Goal: Task Accomplishment & Management: Manage account settings

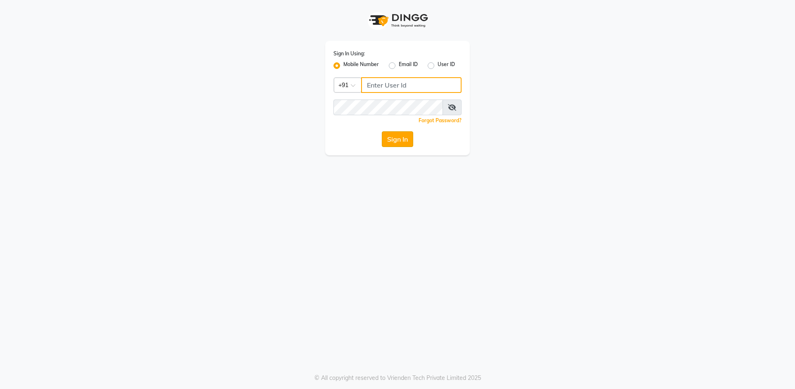
type input "9619697269"
click at [397, 144] on button "Sign In" at bounding box center [397, 139] width 31 height 16
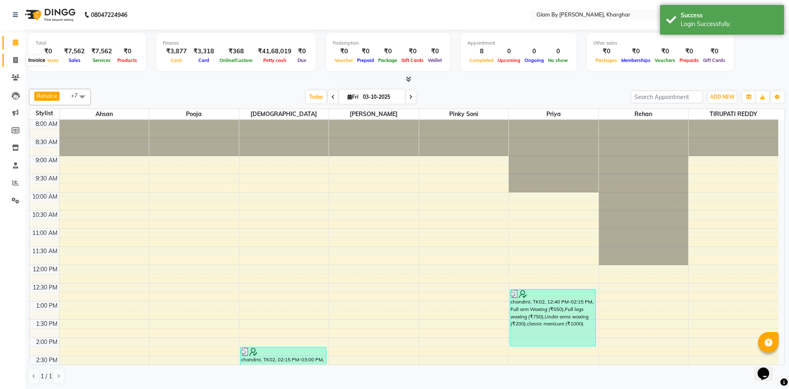
click at [17, 58] on icon at bounding box center [15, 60] width 5 height 6
select select "3992"
select select "service"
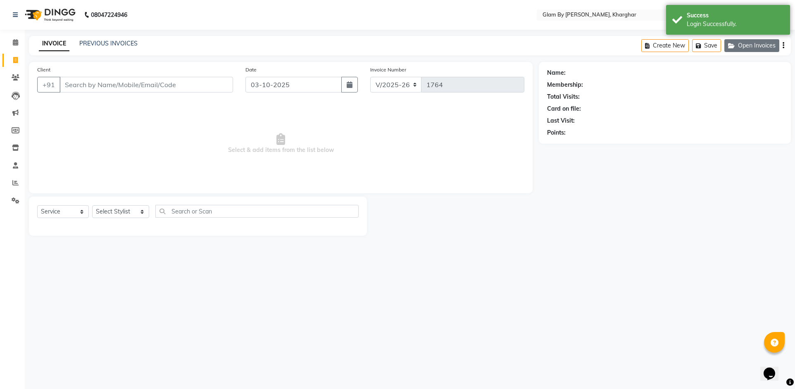
click at [754, 48] on button "Open Invoices" at bounding box center [751, 45] width 55 height 13
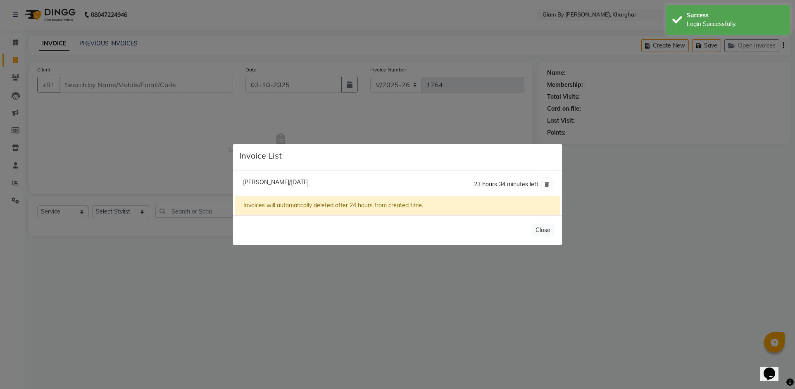
click at [295, 181] on span "[PERSON_NAME]/[DATE]" at bounding box center [276, 181] width 66 height 7
type input "9920018959"
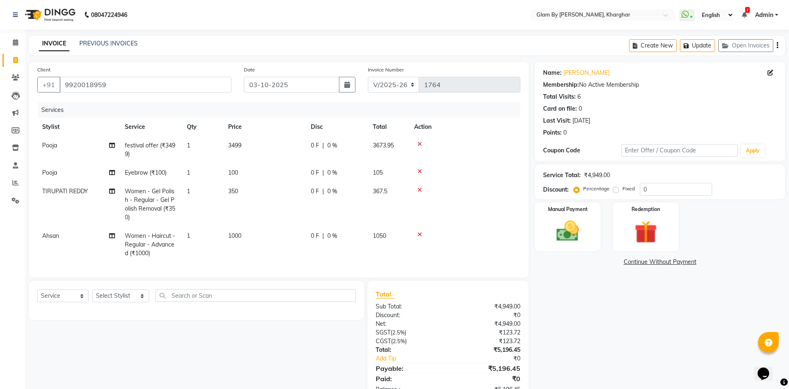
click at [418, 234] on icon at bounding box center [419, 235] width 5 height 6
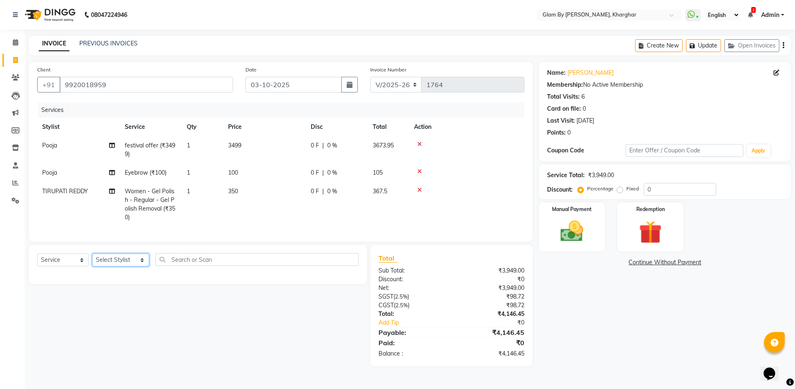
click at [126, 266] on select "Select Stylist [PERSON_NAME] Avi [PERSON_NAME] [PERSON_NAME] (maneger) MARUL [P…" at bounding box center [120, 260] width 57 height 13
select select "26770"
click at [92, 260] on select "Select Stylist [PERSON_NAME] Avi [PERSON_NAME] [PERSON_NAME] (maneger) MARUL [P…" at bounding box center [120, 260] width 57 height 13
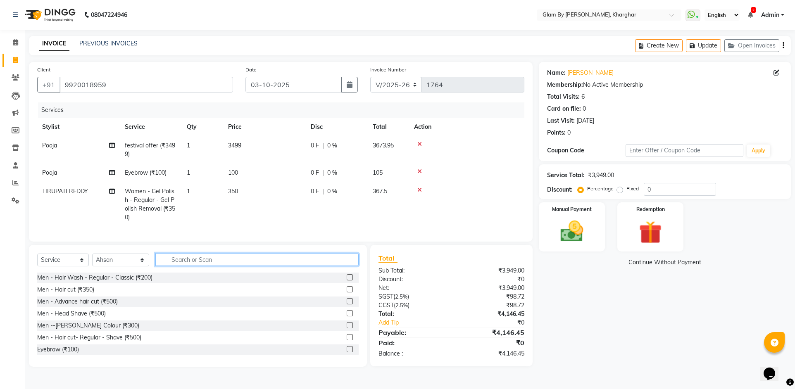
click at [180, 266] on input "text" at bounding box center [256, 259] width 203 height 13
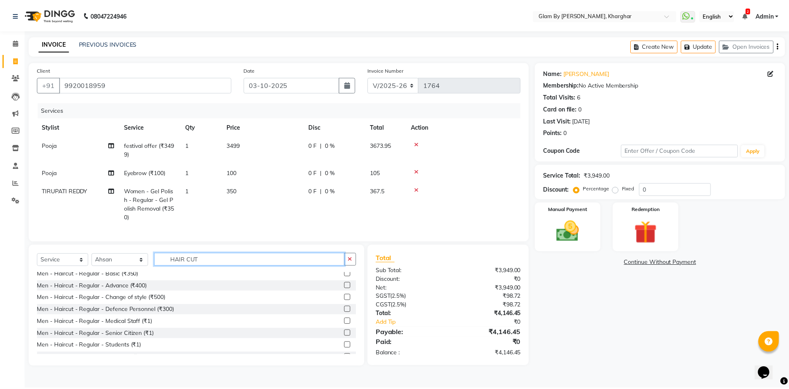
scroll to position [83, 0]
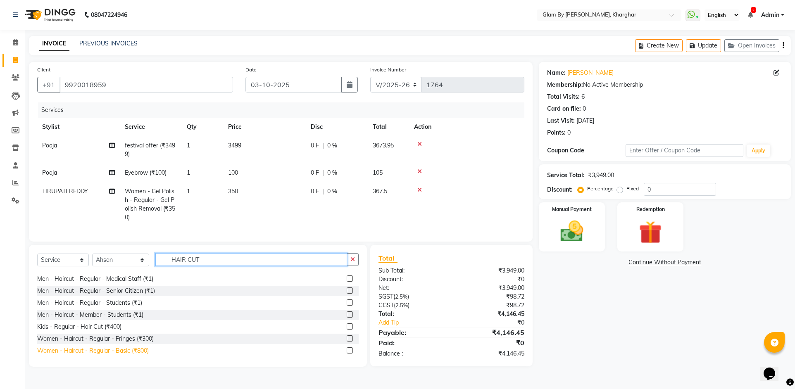
type input "HAIR CUT"
drag, startPoint x: 137, startPoint y: 356, endPoint x: 166, endPoint y: 302, distance: 61.4
click at [138, 355] on div "Women - Haircut - Regular - Basic (₹800)" at bounding box center [93, 351] width 112 height 9
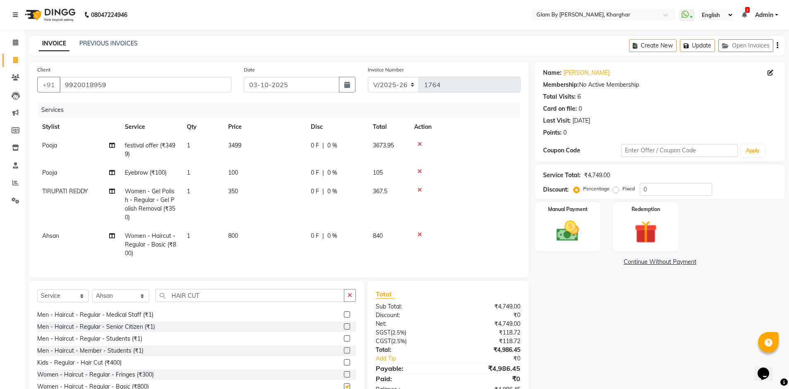
checkbox input "false"
click at [193, 257] on td "1" at bounding box center [202, 245] width 41 height 36
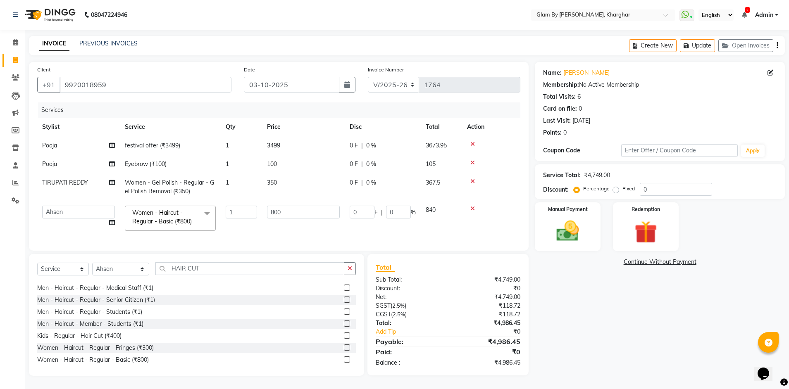
click at [260, 183] on td "1" at bounding box center [241, 186] width 41 height 27
select select "87812"
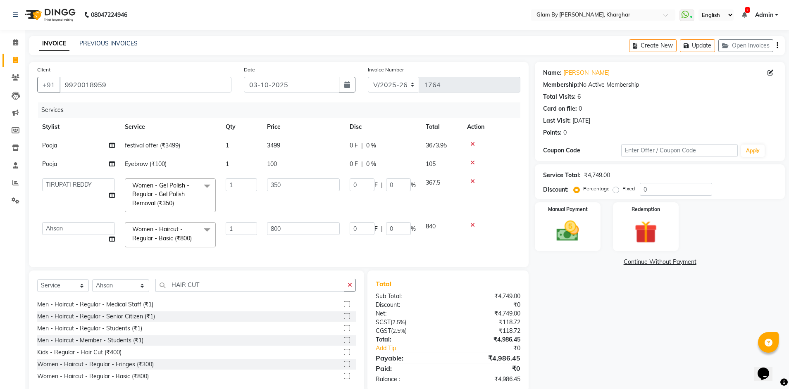
drag, startPoint x: 262, startPoint y: 166, endPoint x: 262, endPoint y: 150, distance: 16.1
click at [262, 166] on td "100" at bounding box center [303, 164] width 83 height 19
select select "35045"
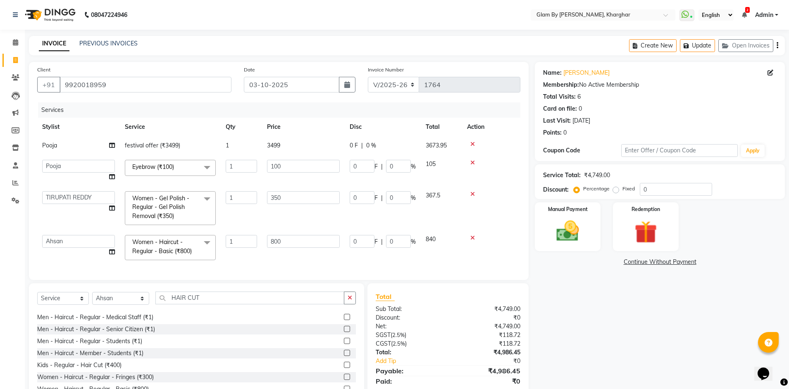
click at [262, 149] on td "3499" at bounding box center [303, 145] width 83 height 19
select select "35045"
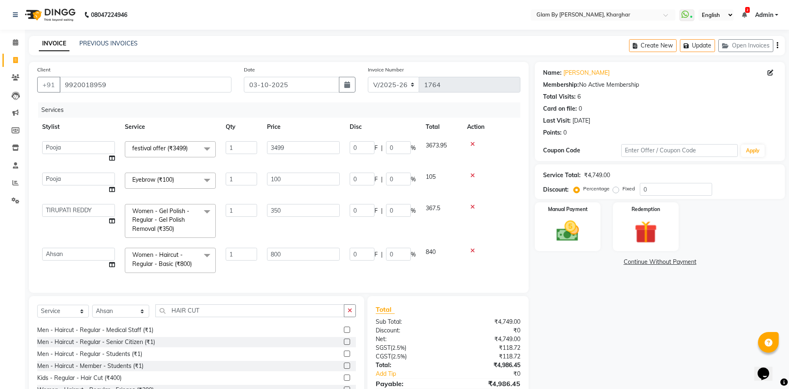
scroll to position [48, 0]
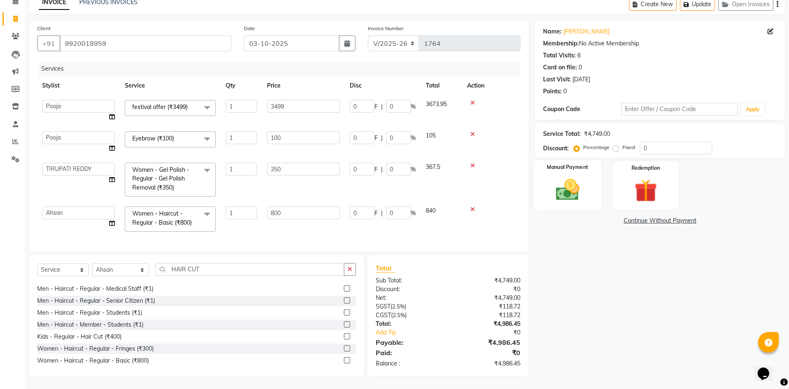
drag, startPoint x: 587, startPoint y: 190, endPoint x: 584, endPoint y: 195, distance: 5.3
click at [587, 191] on div "Manual Payment" at bounding box center [567, 185] width 68 height 51
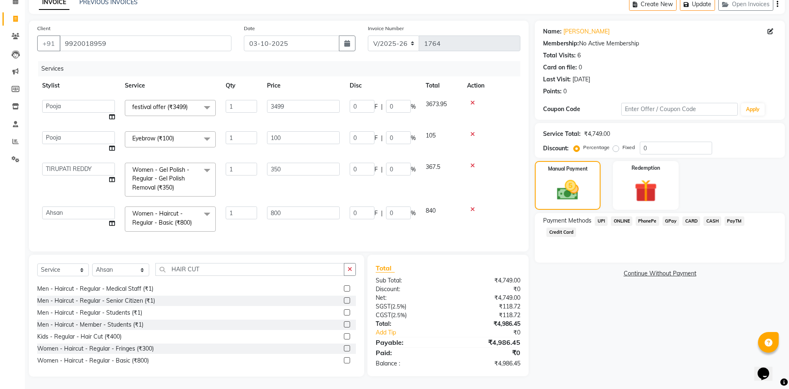
click at [623, 216] on span "ONLINE" at bounding box center [621, 221] width 21 height 10
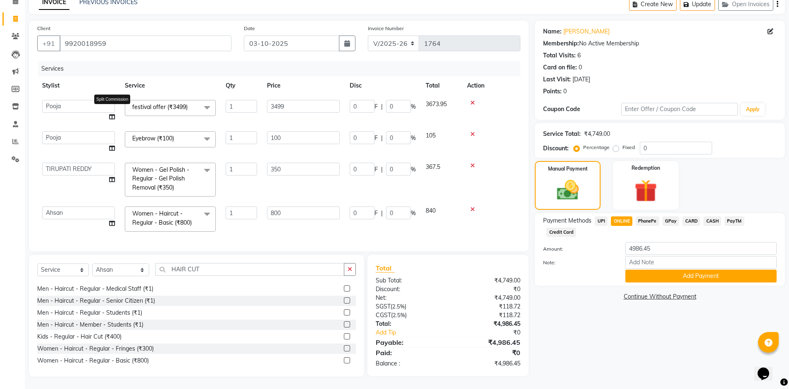
click at [109, 114] on icon at bounding box center [112, 117] width 6 height 6
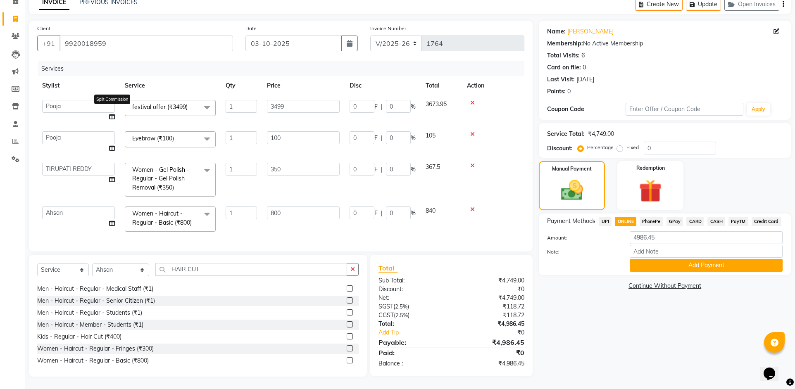
select select "35045"
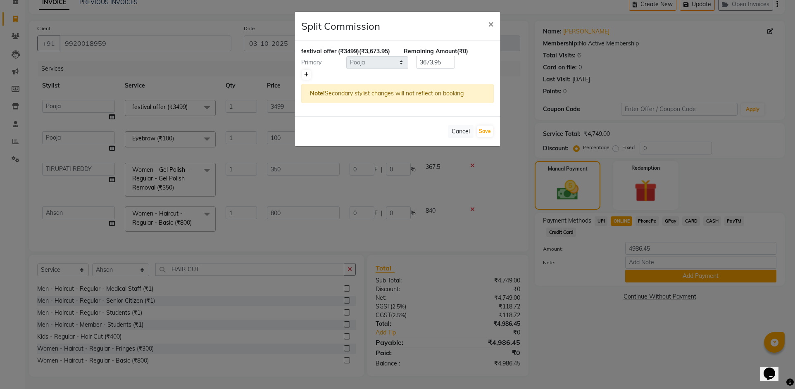
click at [304, 77] on icon at bounding box center [306, 74] width 5 height 5
type input "1836.97"
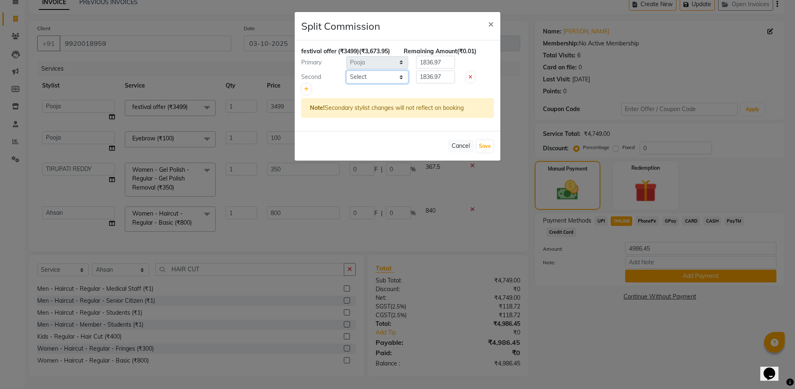
click at [372, 83] on select "Select [PERSON_NAME] Avi [PERSON_NAME] [PERSON_NAME] (maneger) MARUL [PERSON_NA…" at bounding box center [377, 77] width 62 height 13
select select "26770"
click at [346, 79] on select "Select [PERSON_NAME] Avi [PERSON_NAME] [PERSON_NAME] (maneger) MARUL [PERSON_NA…" at bounding box center [377, 77] width 62 height 13
drag, startPoint x: 443, startPoint y: 85, endPoint x: 405, endPoint y: 85, distance: 38.4
click at [405, 84] on div "Second Select [PERSON_NAME] Avi [PERSON_NAME] [PERSON_NAME] (maneger) MARUL [PE…" at bounding box center [397, 77] width 205 height 13
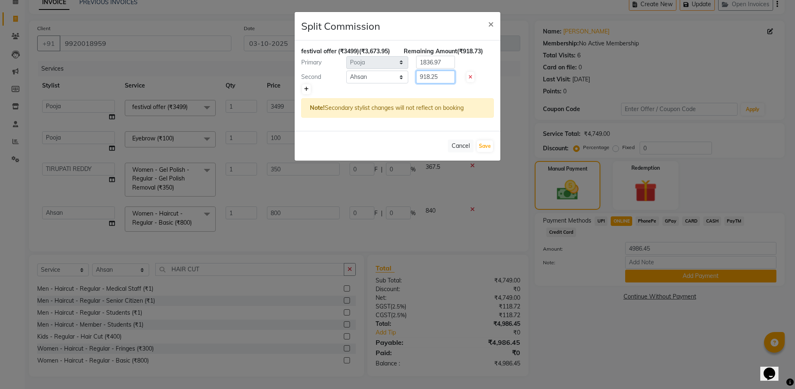
type input "918.25"
click at [308, 94] on link at bounding box center [306, 89] width 9 height 10
type input "1224.65"
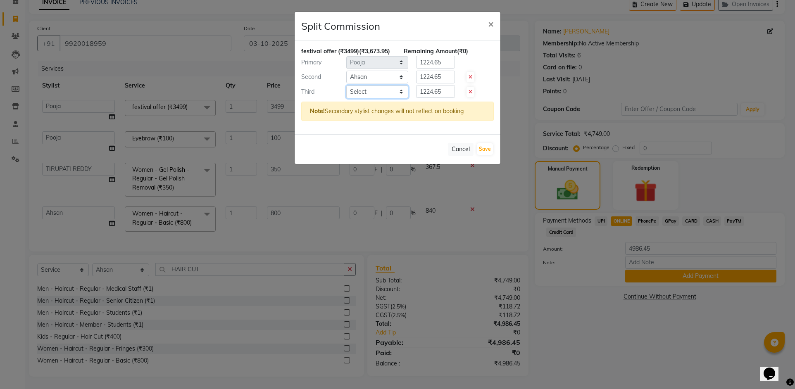
click at [366, 98] on select "Select [PERSON_NAME] Avi [PERSON_NAME] [PERSON_NAME] (maneger) MARUL [PERSON_NA…" at bounding box center [377, 92] width 62 height 13
select select "87812"
click at [346, 94] on select "Select [PERSON_NAME] Avi [PERSON_NAME] [PERSON_NAME] (maneger) MARUL [PERSON_NA…" at bounding box center [377, 92] width 62 height 13
drag, startPoint x: 449, startPoint y: 101, endPoint x: 398, endPoint y: 101, distance: 51.6
click at [398, 98] on div "Third Select [PERSON_NAME] Avi [PERSON_NAME] [PERSON_NAME] (maneger) MARUL [PER…" at bounding box center [397, 91] width 205 height 13
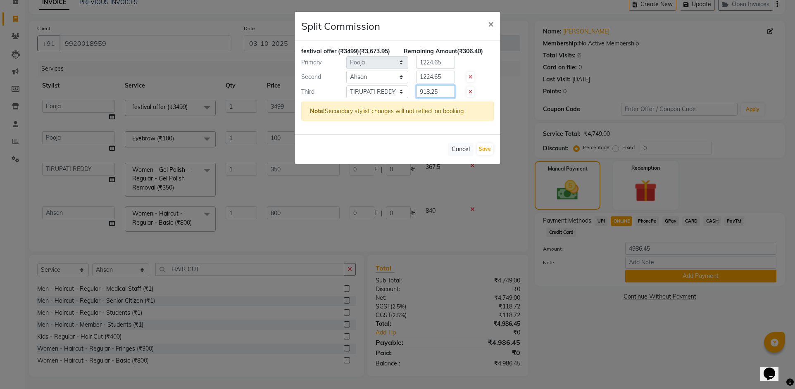
type input "918.25"
click at [438, 69] on input "1224.65" at bounding box center [435, 62] width 39 height 13
drag, startPoint x: 444, startPoint y: 84, endPoint x: 407, endPoint y: 83, distance: 37.2
click at [407, 83] on div "Second Select [PERSON_NAME] Avi [PERSON_NAME] [PERSON_NAME] (maneger) MARUL [PE…" at bounding box center [397, 77] width 205 height 13
type input "918.25"
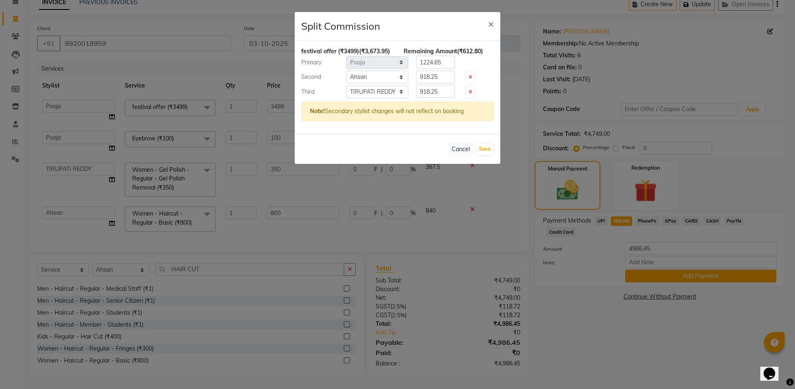
click at [458, 66] on div "1224.65" at bounding box center [433, 62] width 51 height 13
drag, startPoint x: 438, startPoint y: 69, endPoint x: 409, endPoint y: 69, distance: 28.9
click at [409, 69] on div "1224.65" at bounding box center [433, 62] width 51 height 13
type input "1836"
click at [395, 69] on div "Primary Select [PERSON_NAME] Avi [PERSON_NAME] [PERSON_NAME] (maneger) MARUL [P…" at bounding box center [397, 62] width 205 height 13
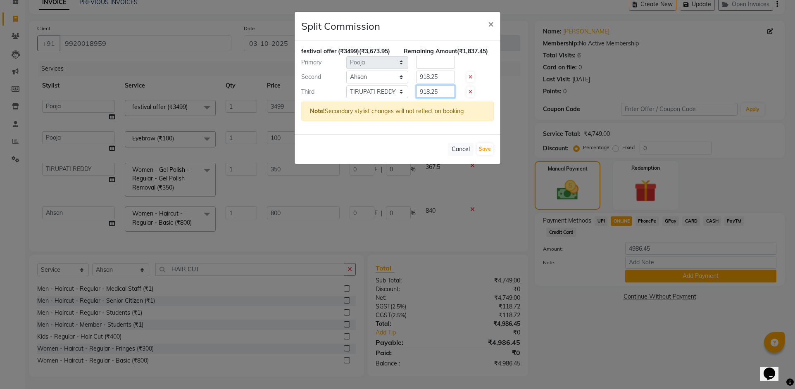
click at [446, 96] on input "918.25" at bounding box center [435, 91] width 39 height 13
click at [423, 69] on input "number" at bounding box center [435, 62] width 39 height 13
click at [406, 69] on div "Primary Select [PERSON_NAME] Avi [PERSON_NAME] [PERSON_NAME] (maneger) MARUL [P…" at bounding box center [397, 62] width 205 height 13
type input "1"
type input "1837.45"
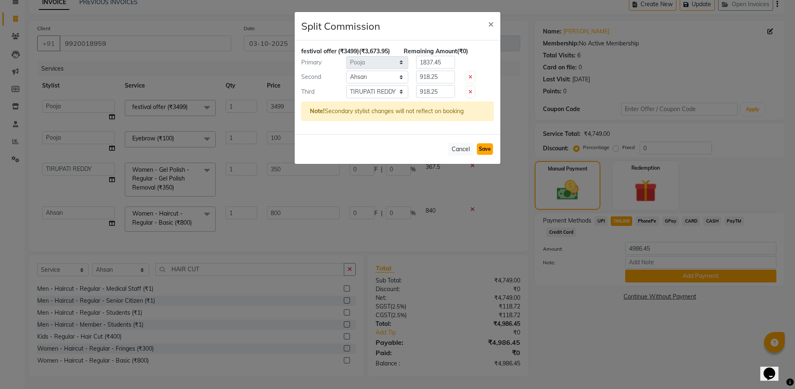
click at [482, 155] on button "Save" at bounding box center [485, 149] width 16 height 12
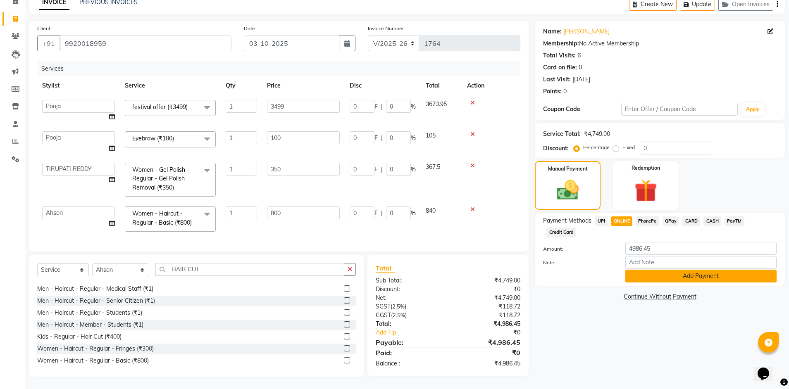
click at [687, 270] on button "Add Payment" at bounding box center [700, 276] width 151 height 13
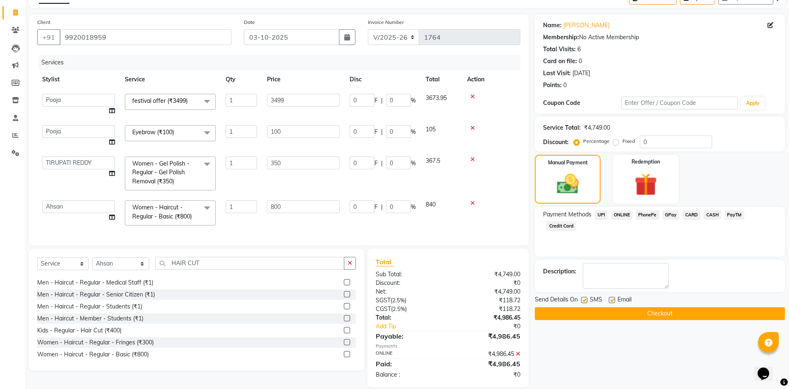
click at [660, 309] on button "Checkout" at bounding box center [660, 313] width 250 height 13
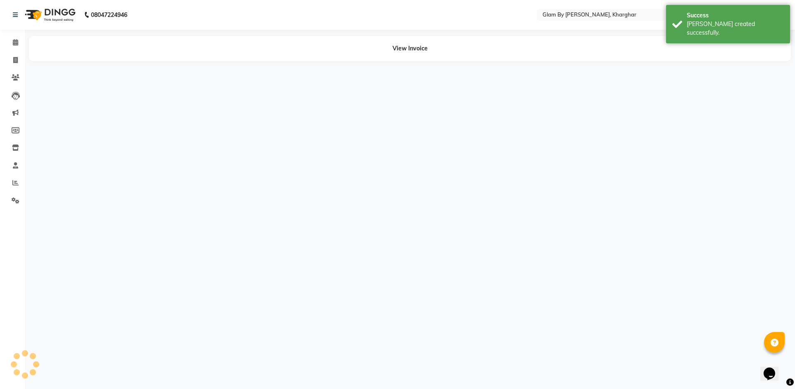
select select "35045"
select select "26770"
select select "87812"
select select "35045"
select select "87812"
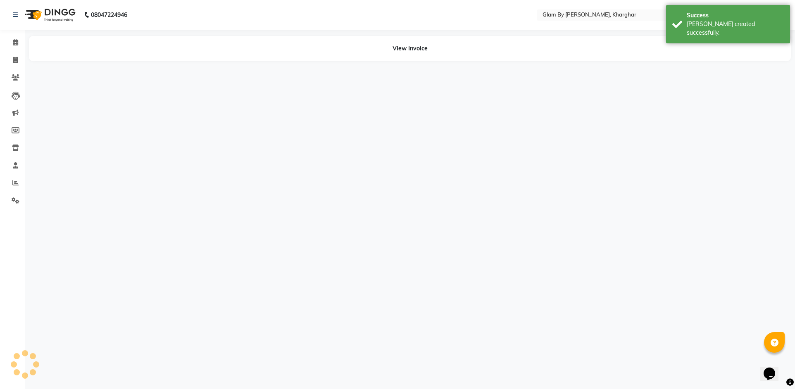
select select "26770"
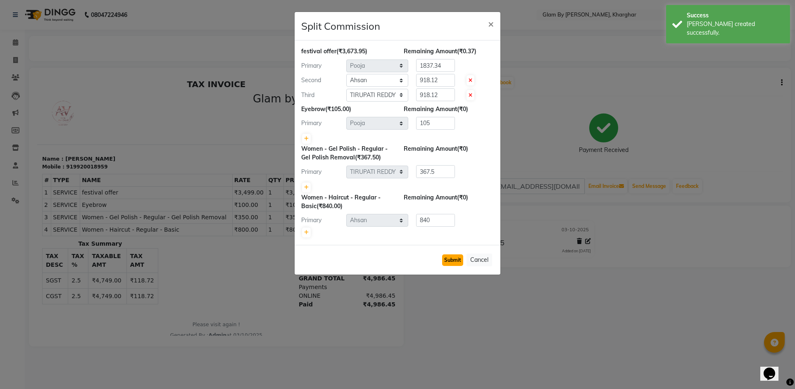
click at [454, 259] on button "Submit" at bounding box center [452, 260] width 21 height 12
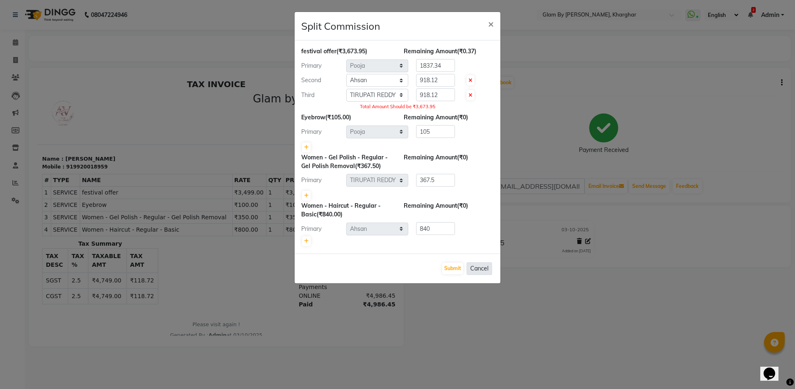
drag, startPoint x: 481, startPoint y: 267, endPoint x: 478, endPoint y: 257, distance: 10.5
click at [481, 266] on button "Cancel" at bounding box center [479, 268] width 26 height 13
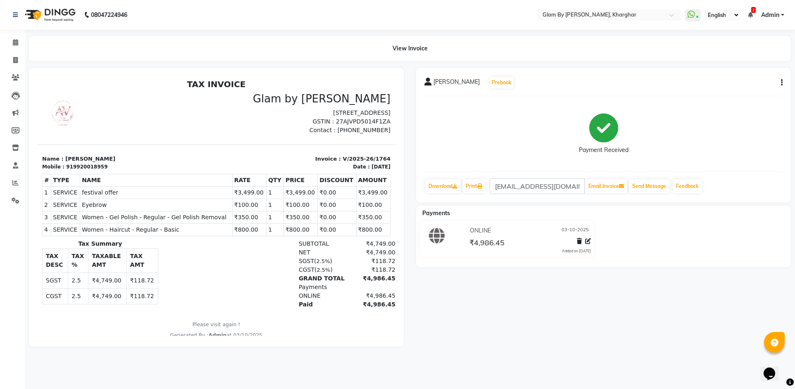
click at [781, 83] on icon "button" at bounding box center [782, 83] width 2 height 0
click at [731, 83] on div "Edit Item Staff" at bounding box center [740, 83] width 57 height 10
select select "35045"
select select "87812"
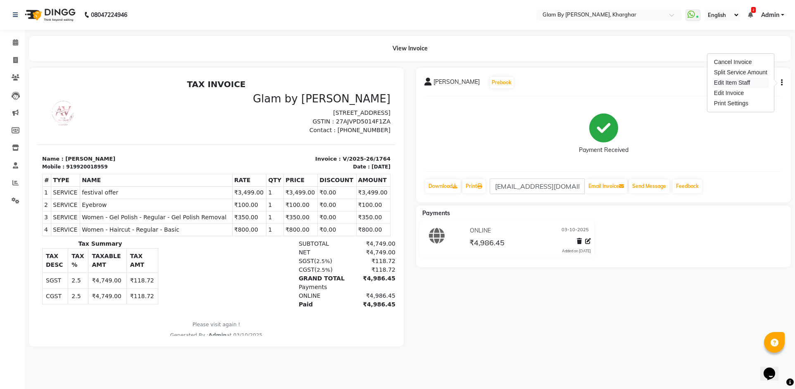
select select "26770"
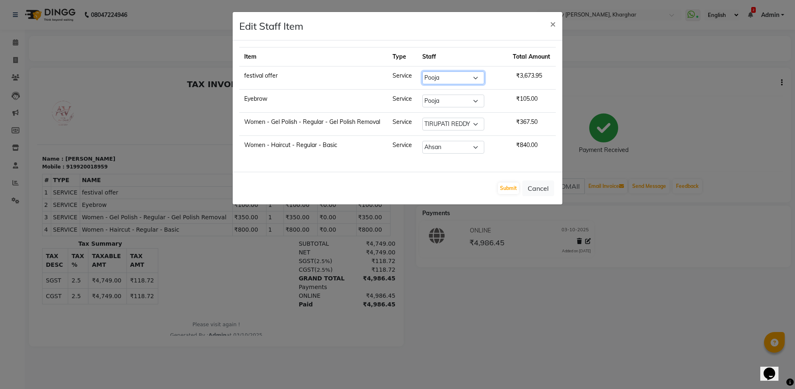
click at [477, 77] on select "Select [PERSON_NAME] Avi [PERSON_NAME] [PERSON_NAME] (maneger) MARUL [PERSON_NA…" at bounding box center [453, 77] width 62 height 13
click at [484, 80] on select "Select [PERSON_NAME] Avi [PERSON_NAME] [PERSON_NAME] (maneger) MARUL [PERSON_NA…" at bounding box center [453, 77] width 62 height 13
click at [509, 188] on button "Submit" at bounding box center [508, 189] width 21 height 12
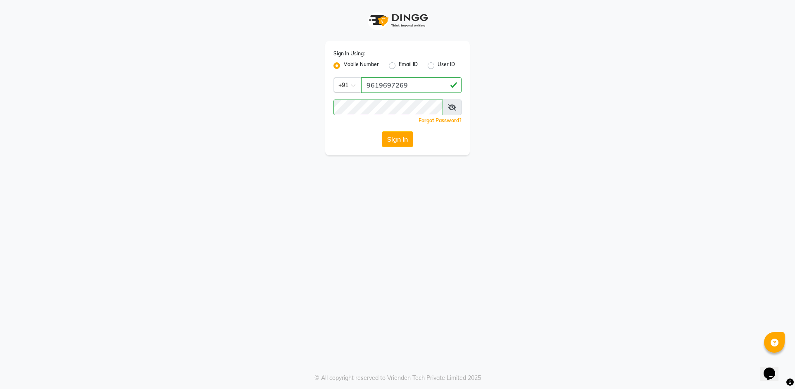
drag, startPoint x: 391, startPoint y: 138, endPoint x: 364, endPoint y: 132, distance: 28.2
click at [393, 137] on button "Sign In" at bounding box center [397, 139] width 31 height 16
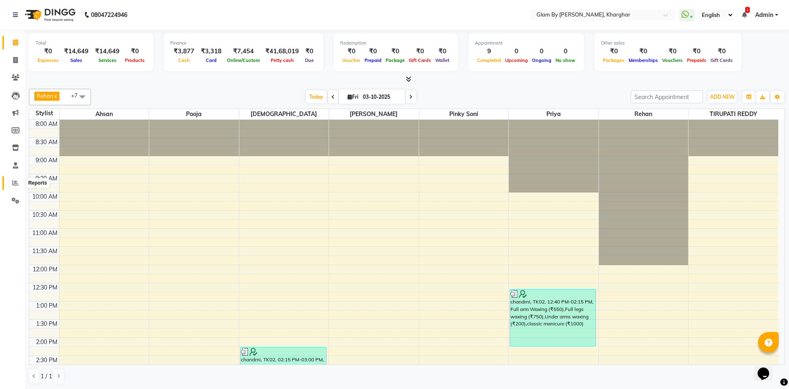
drag, startPoint x: 14, startPoint y: 185, endPoint x: 21, endPoint y: 181, distance: 8.3
click at [14, 185] on icon at bounding box center [15, 183] width 6 height 6
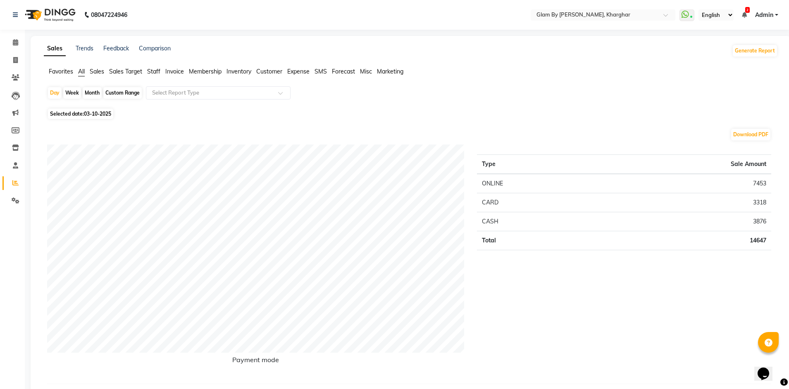
click at [577, 325] on div "Type Sale Amount ONLINE 7453 CARD 3318 CASH 3876 Total 14647" at bounding box center [624, 261] width 307 height 233
